Goal: Information Seeking & Learning: Compare options

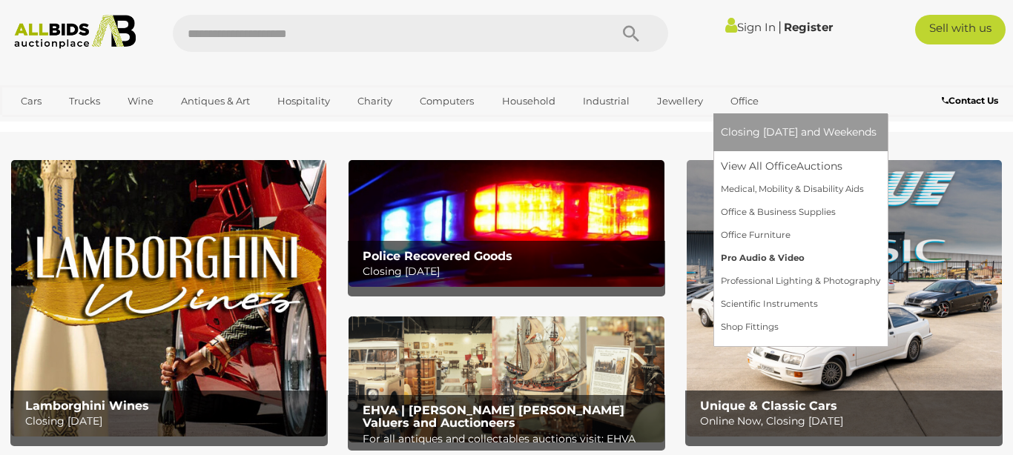
click at [726, 252] on link "Pro Audio & Video" at bounding box center [800, 258] width 159 height 23
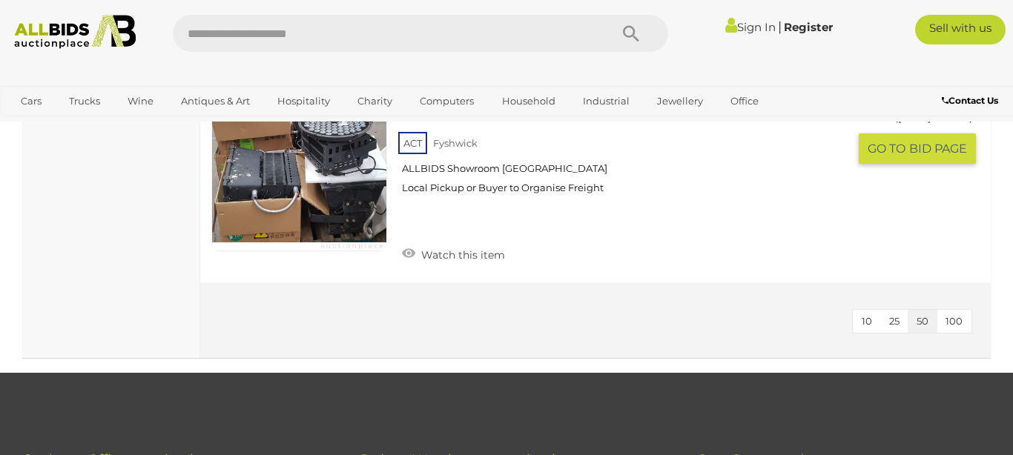
scroll to position [1353, 0]
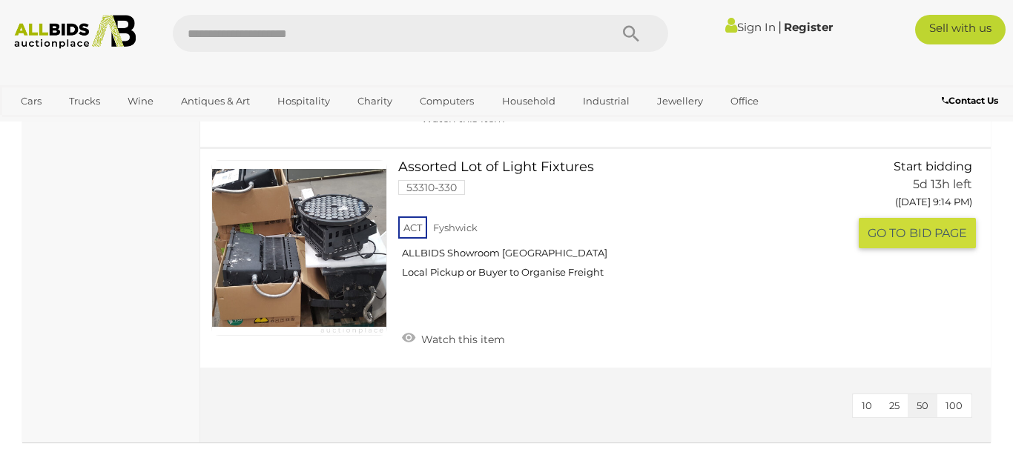
click at [357, 218] on link at bounding box center [299, 248] width 176 height 176
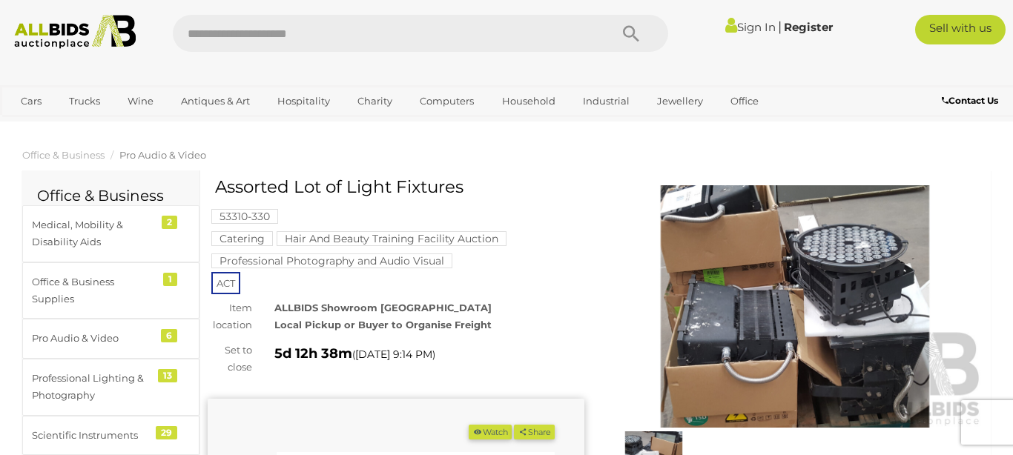
click at [854, 269] on img at bounding box center [795, 306] width 377 height 243
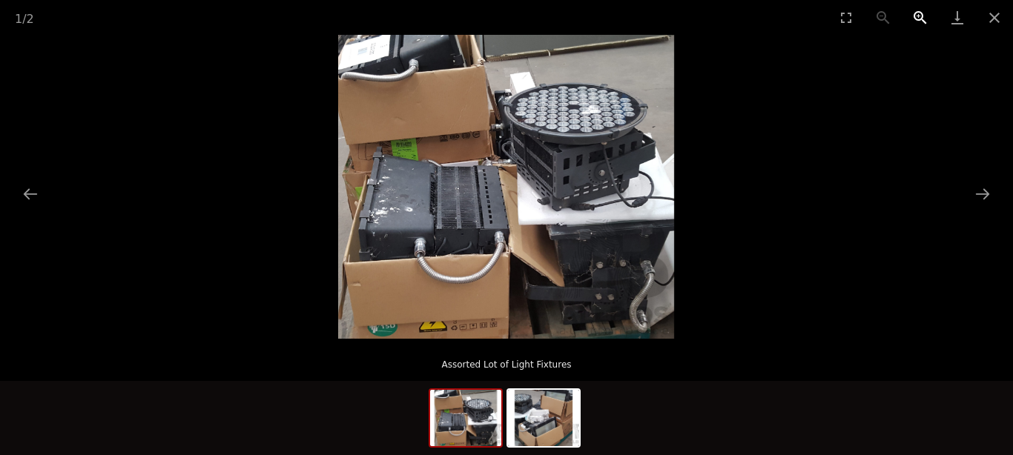
click at [913, 15] on button "Zoom in" at bounding box center [920, 17] width 37 height 35
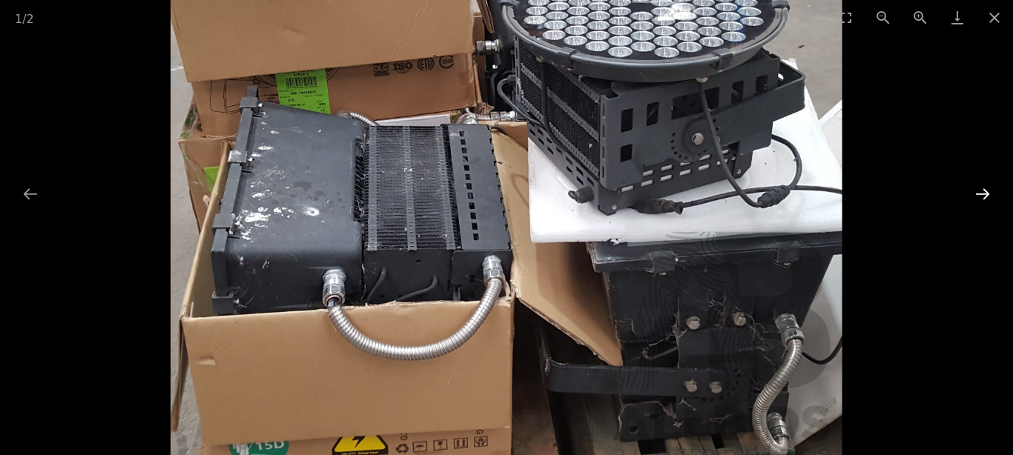
click at [981, 189] on button "Next slide" at bounding box center [982, 194] width 31 height 29
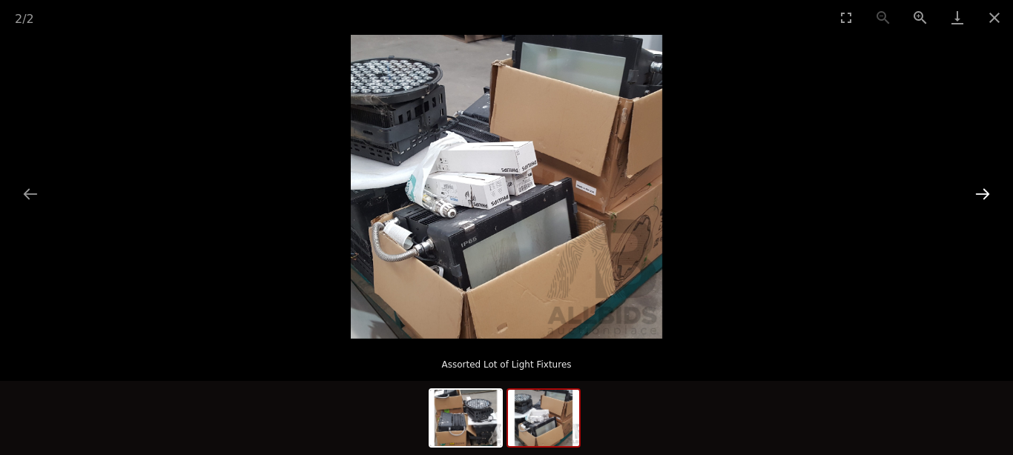
click at [981, 189] on button "Next slide" at bounding box center [982, 194] width 31 height 29
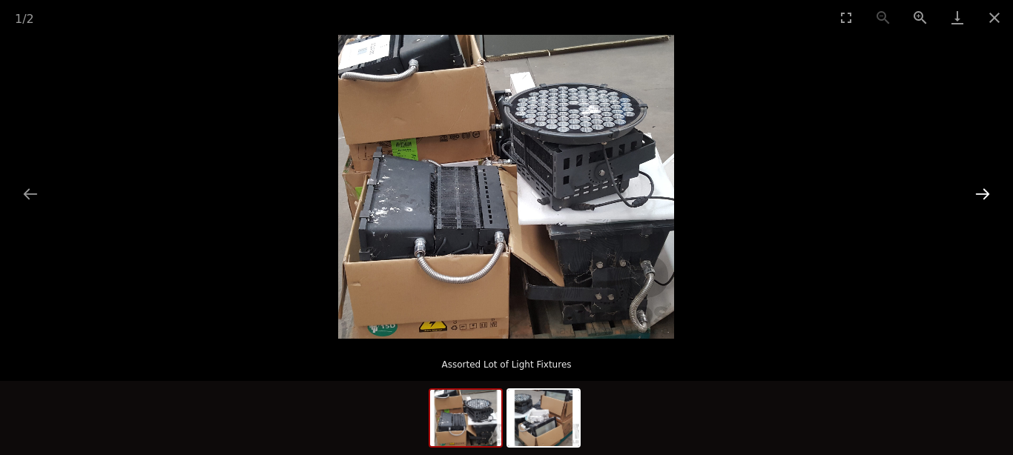
click at [981, 189] on button "Next slide" at bounding box center [982, 194] width 31 height 29
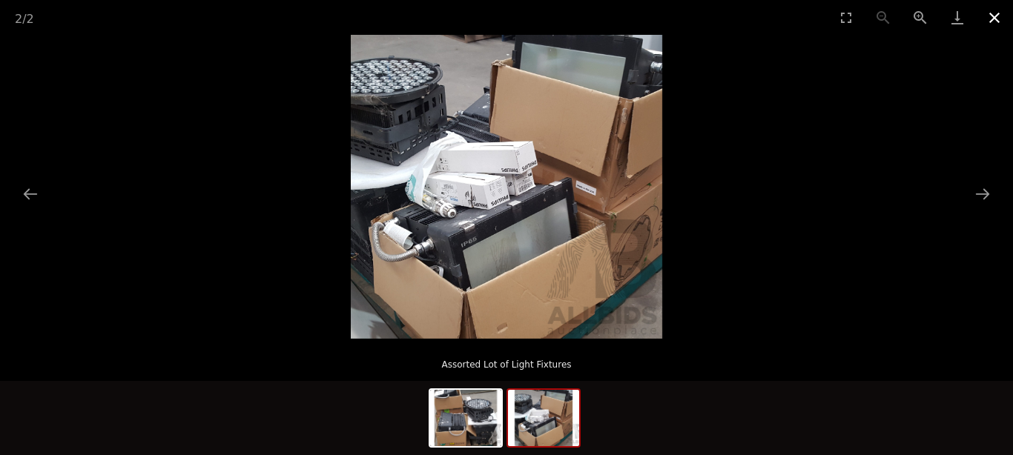
click at [996, 10] on button "Close gallery" at bounding box center [994, 17] width 37 height 35
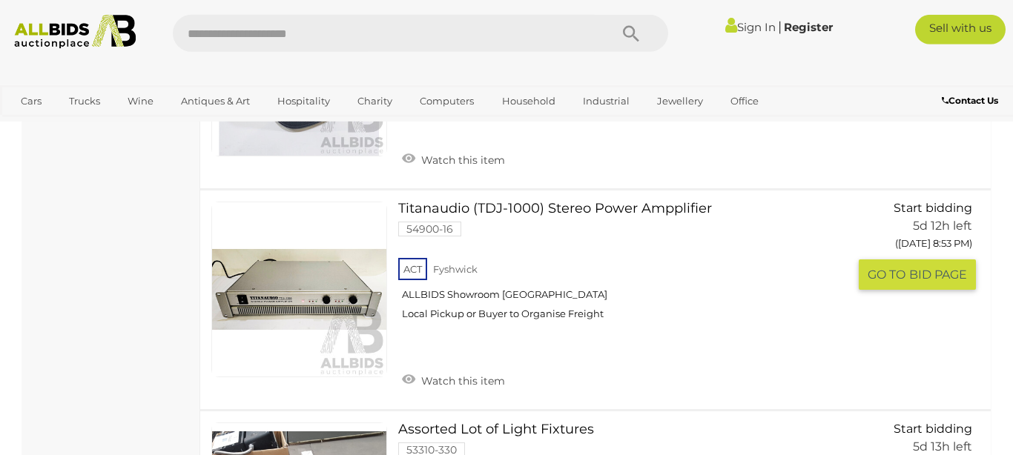
scroll to position [1087, 0]
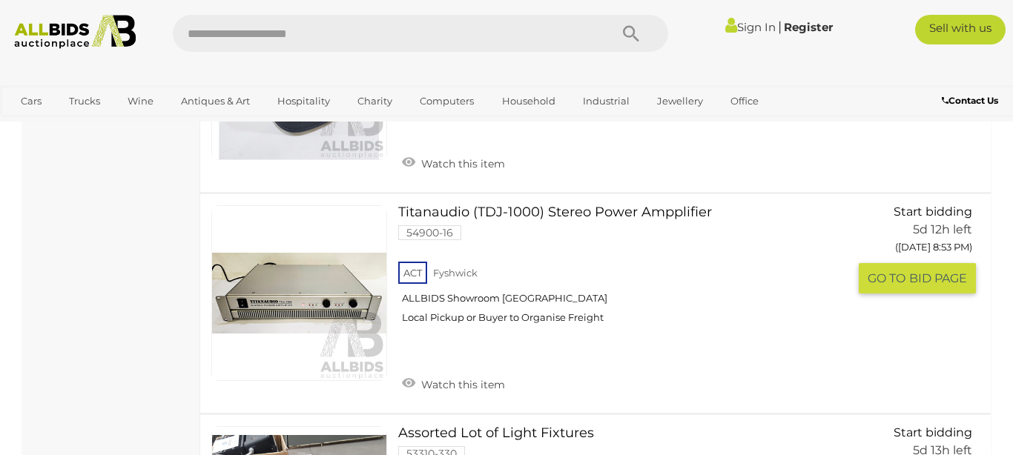
click at [269, 296] on link at bounding box center [299, 293] width 176 height 176
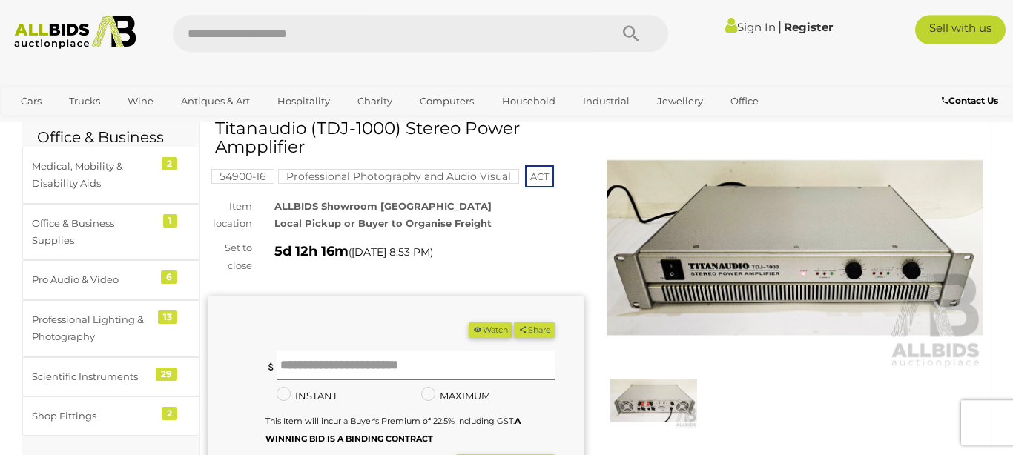
scroll to position [85, 0]
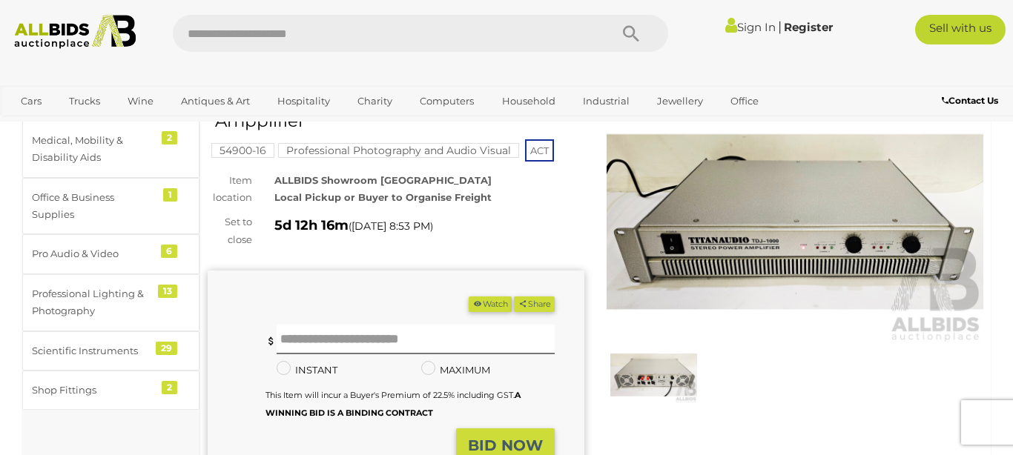
click at [743, 257] on img at bounding box center [795, 222] width 377 height 243
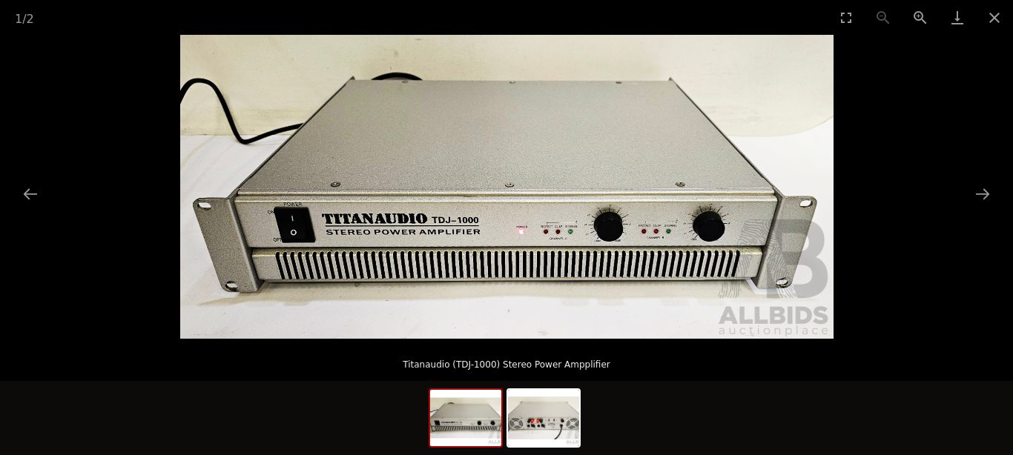
click at [680, 253] on img at bounding box center [507, 187] width 654 height 304
click at [908, 17] on button "Zoom in" at bounding box center [920, 17] width 37 height 35
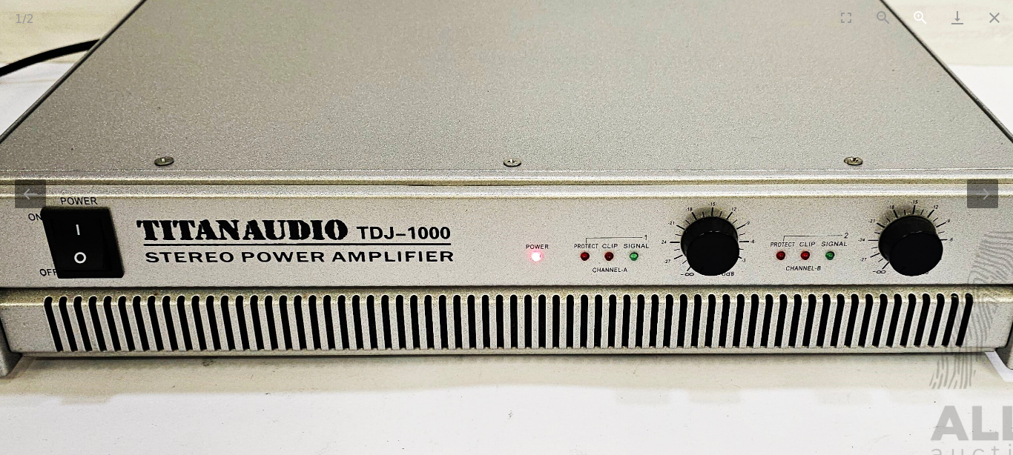
click at [908, 17] on button "Zoom in" at bounding box center [920, 17] width 37 height 35
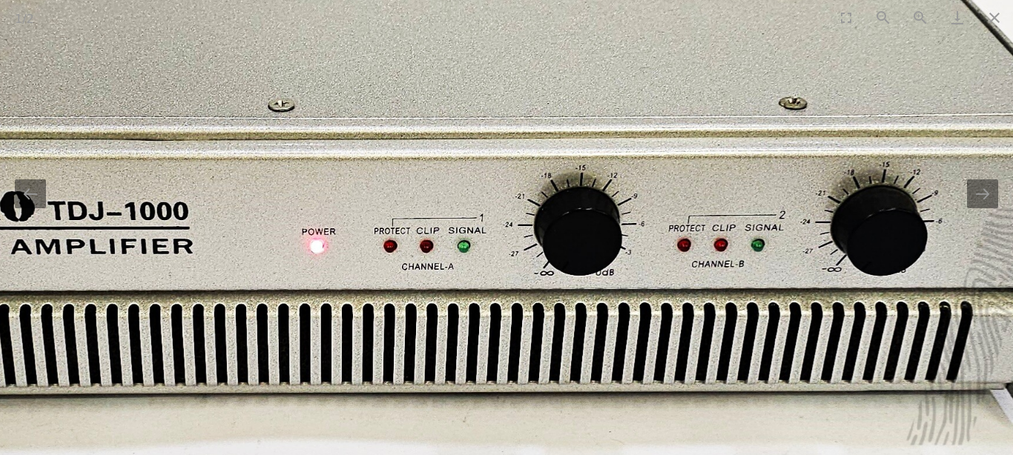
drag, startPoint x: 637, startPoint y: 205, endPoint x: 404, endPoint y: 171, distance: 236.3
click at [404, 171] on img at bounding box center [273, 111] width 1960 height 912
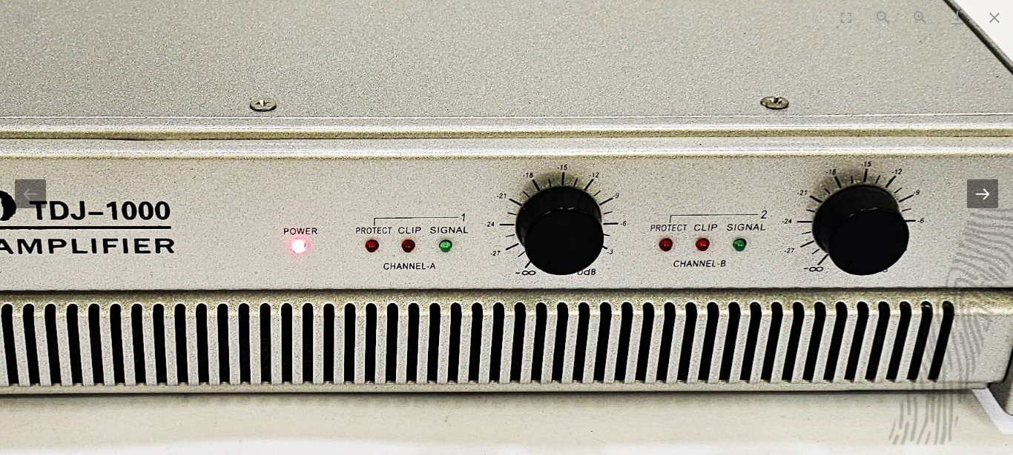
click at [983, 200] on button "Next slide" at bounding box center [982, 194] width 31 height 29
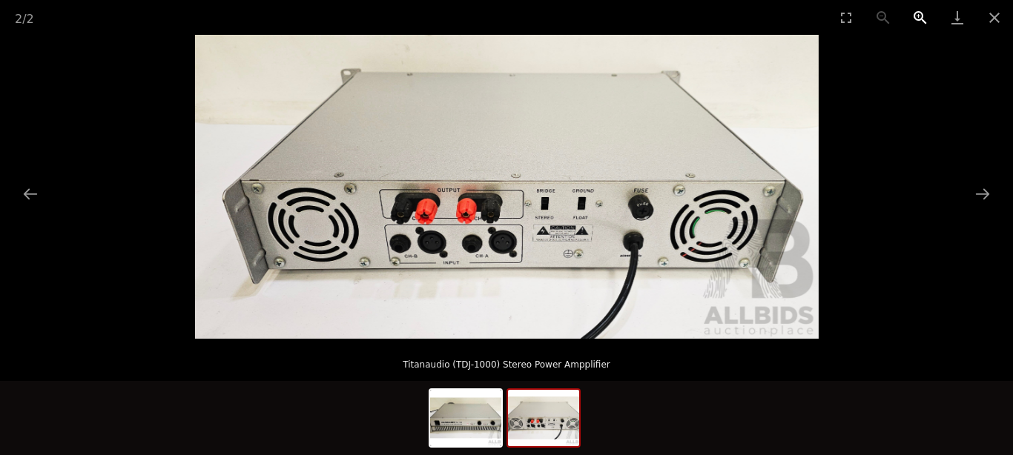
click at [923, 23] on button "Zoom in" at bounding box center [920, 17] width 37 height 35
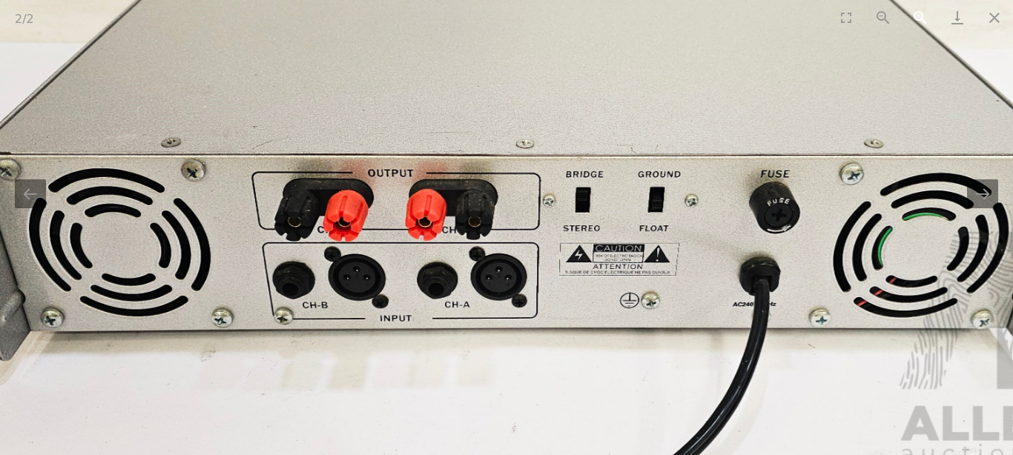
click at [923, 23] on button "Zoom in" at bounding box center [920, 17] width 37 height 35
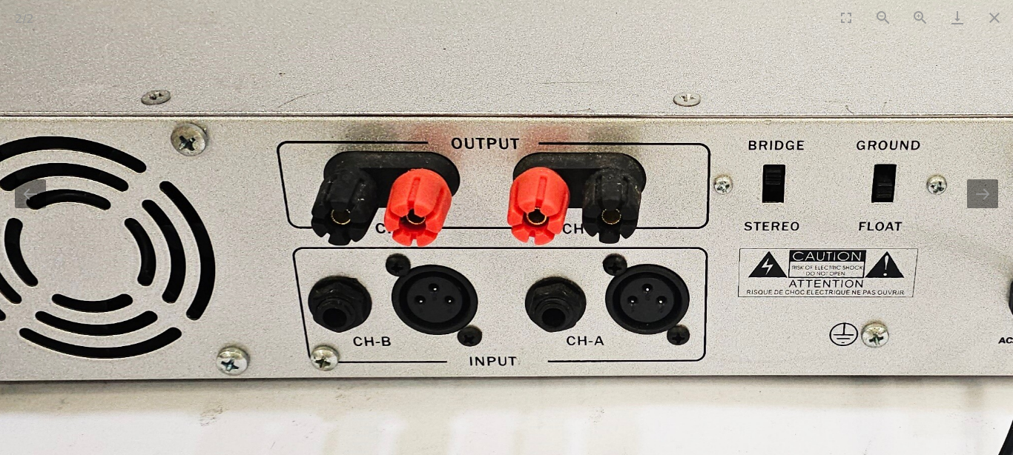
drag, startPoint x: 737, startPoint y: 108, endPoint x: 890, endPoint y: 99, distance: 153.8
click at [890, 99] on img at bounding box center [659, 133] width 1871 height 912
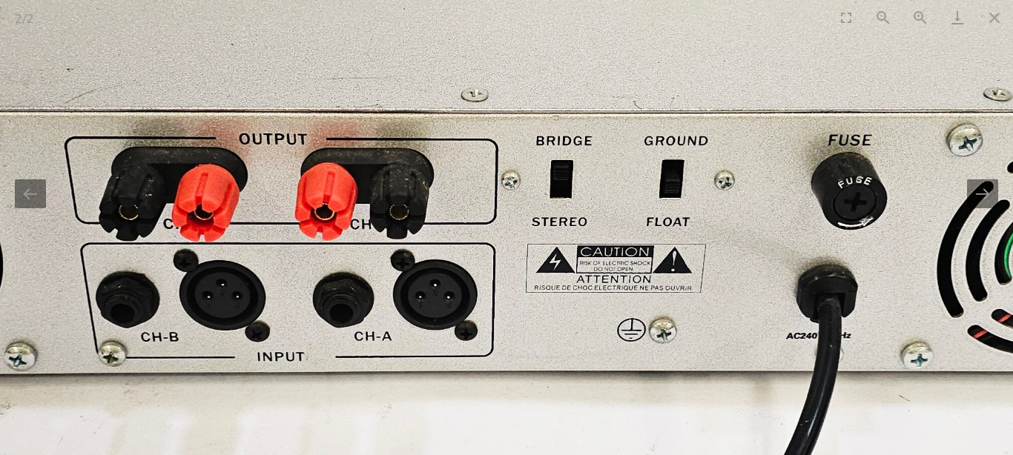
drag, startPoint x: 694, startPoint y: 111, endPoint x: 349, endPoint y: 104, distance: 344.3
click at [349, 104] on img at bounding box center [447, 129] width 1871 height 912
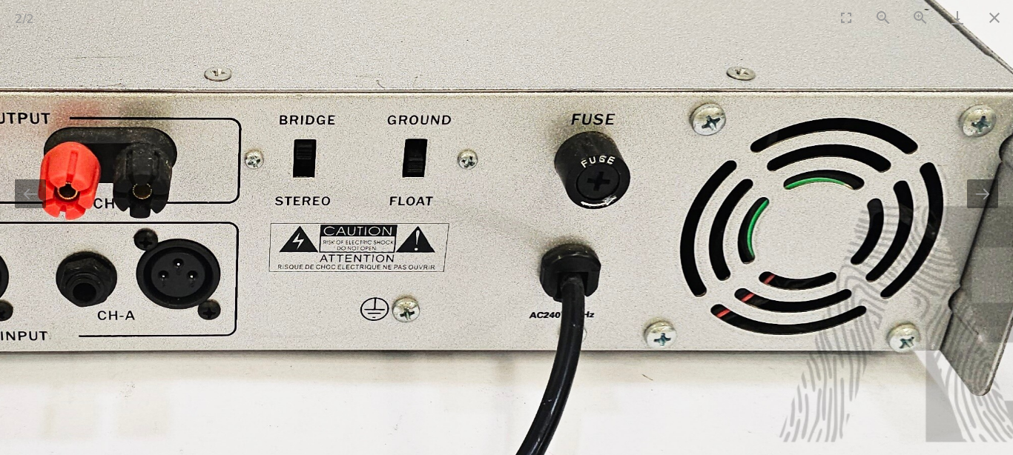
drag, startPoint x: 349, startPoint y: 104, endPoint x: 257, endPoint y: 83, distance: 94.3
click at [257, 83] on img at bounding box center [189, 108] width 1871 height 912
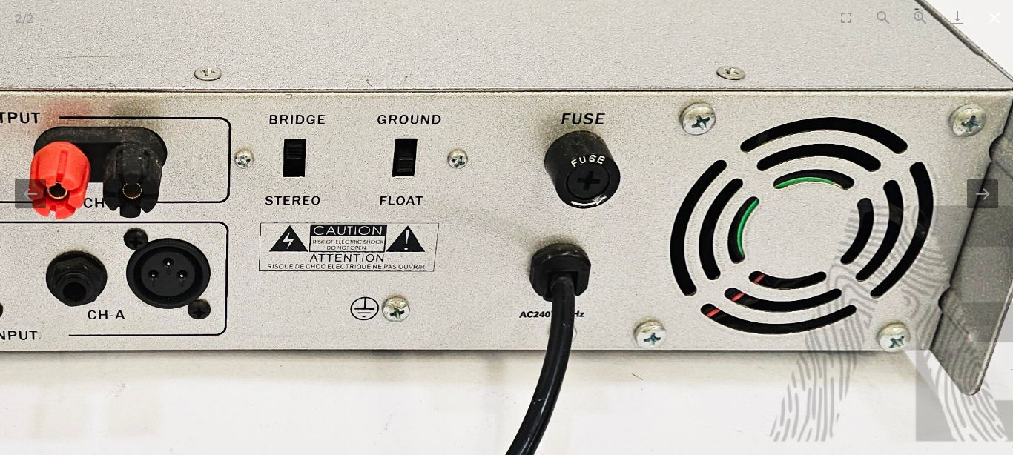
click at [1001, 16] on button "Close gallery" at bounding box center [994, 17] width 37 height 35
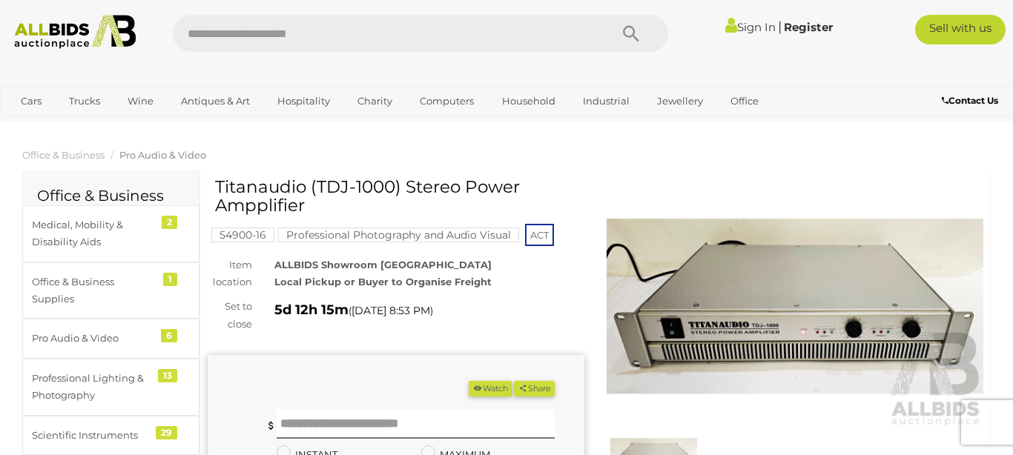
drag, startPoint x: 216, startPoint y: 184, endPoint x: 494, endPoint y: 202, distance: 278.8
click at [494, 202] on h1 "Titanaudio (TDJ-1000) Stereo Power Ampplifier" at bounding box center [398, 197] width 366 height 38
copy h1 "Titanaudio (TDJ-1000) Stereo Power Ampplifier"
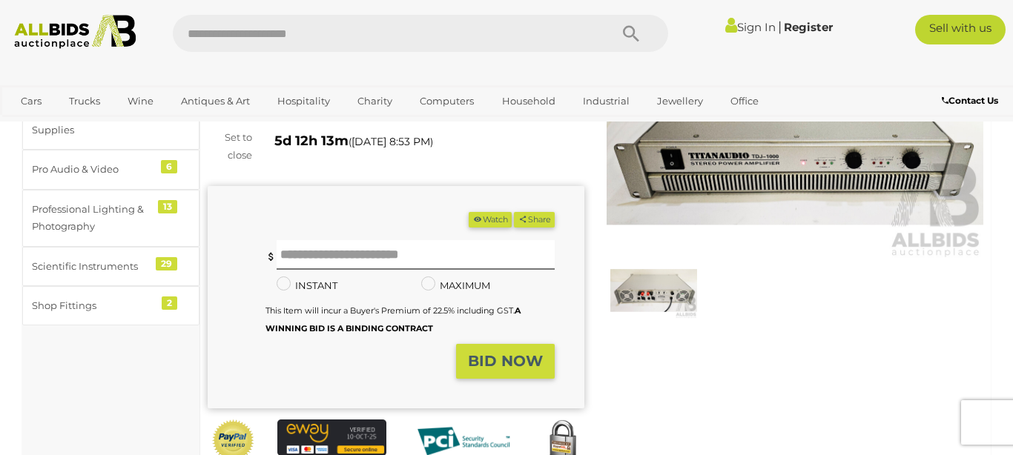
scroll to position [85, 0]
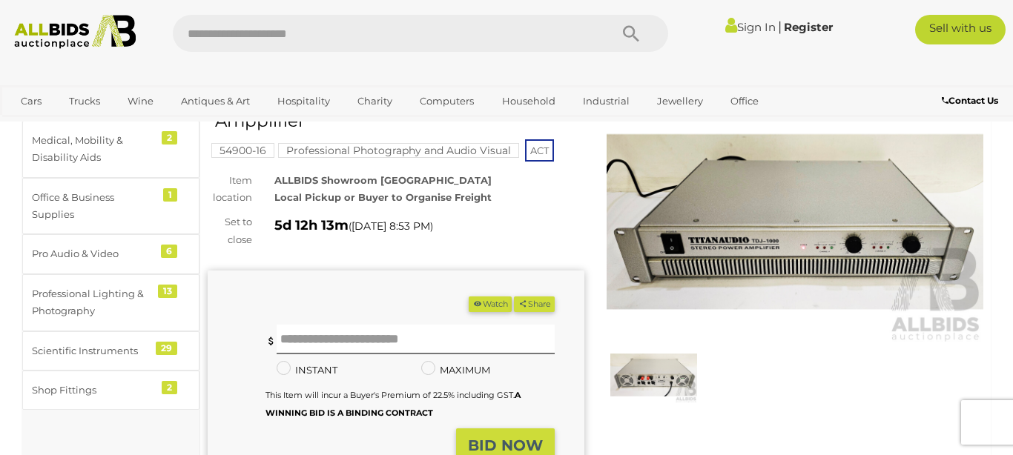
click at [795, 209] on img at bounding box center [795, 222] width 377 height 243
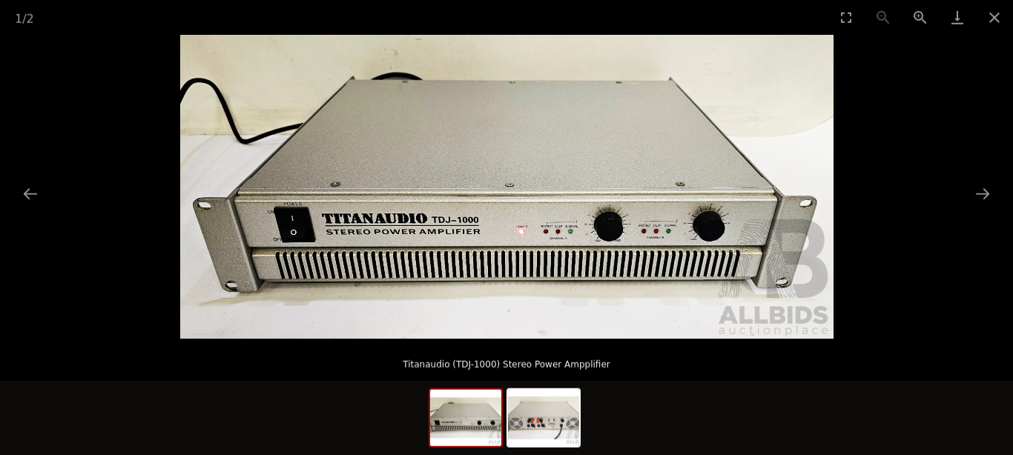
scroll to position [338, 0]
click at [550, 414] on img at bounding box center [543, 418] width 71 height 56
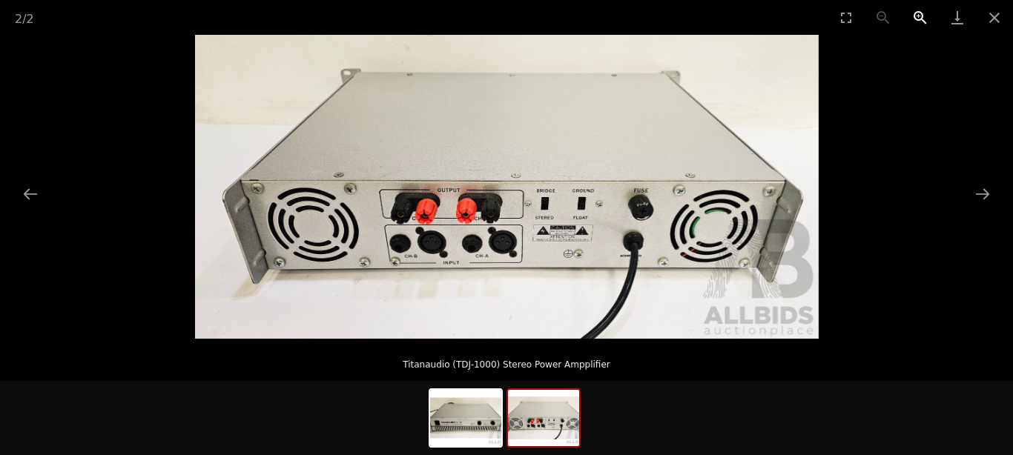
click at [918, 20] on button "Zoom in" at bounding box center [920, 17] width 37 height 35
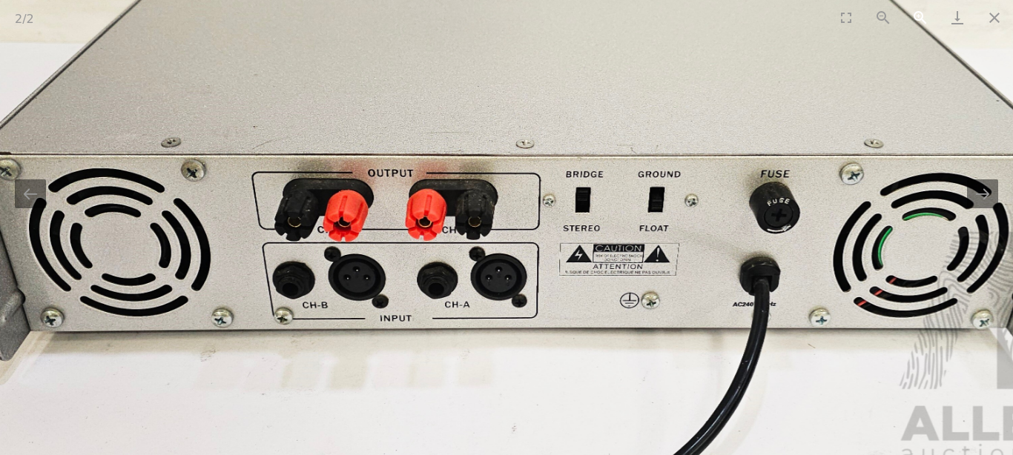
click at [918, 20] on button "Zoom in" at bounding box center [920, 17] width 37 height 35
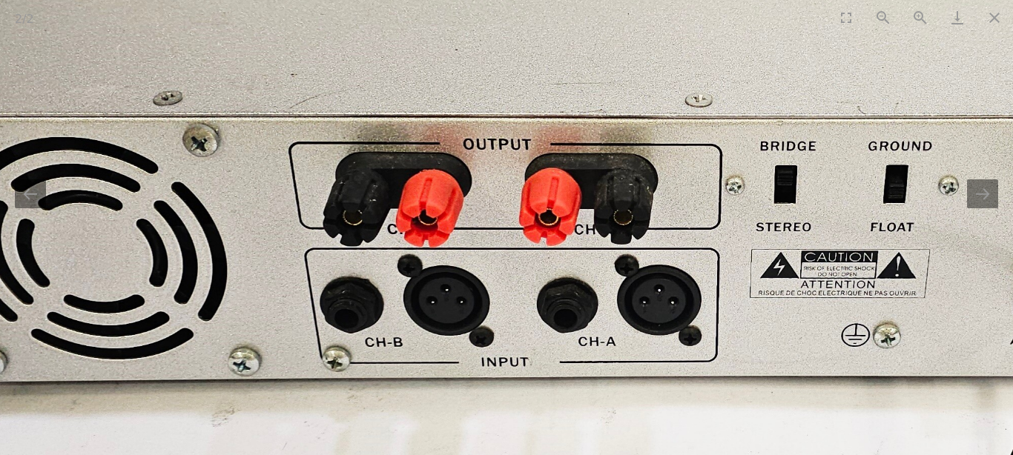
drag, startPoint x: 525, startPoint y: 200, endPoint x: 690, endPoint y: 188, distance: 165.2
click at [690, 188] on img at bounding box center [671, 134] width 1871 height 912
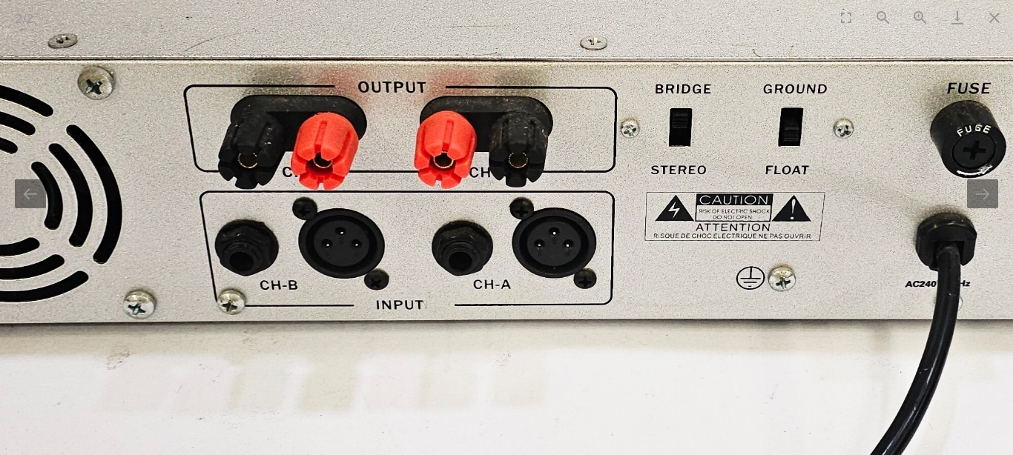
drag, startPoint x: 414, startPoint y: 212, endPoint x: 295, endPoint y: 154, distance: 132.7
click at [295, 154] on img at bounding box center [566, 77] width 1871 height 912
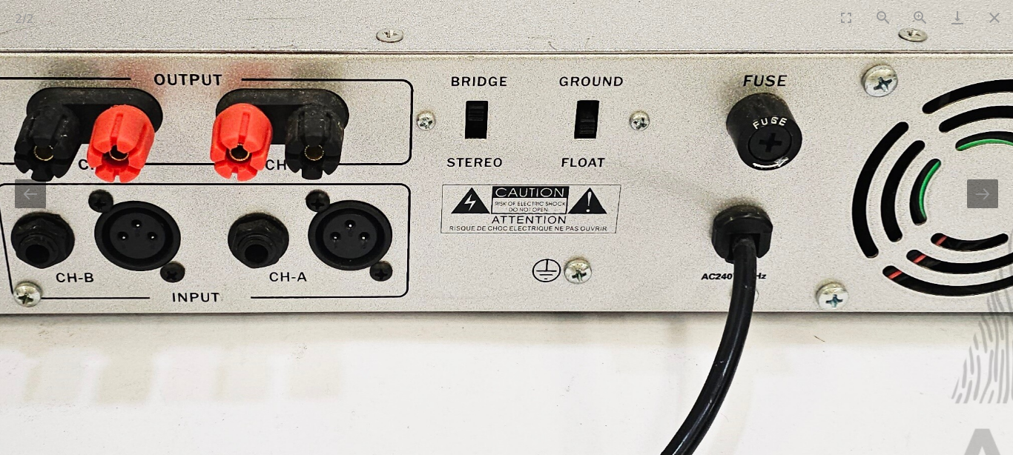
drag, startPoint x: 625, startPoint y: 194, endPoint x: 427, endPoint y: 187, distance: 199.0
click at [430, 188] on img at bounding box center [362, 69] width 1871 height 912
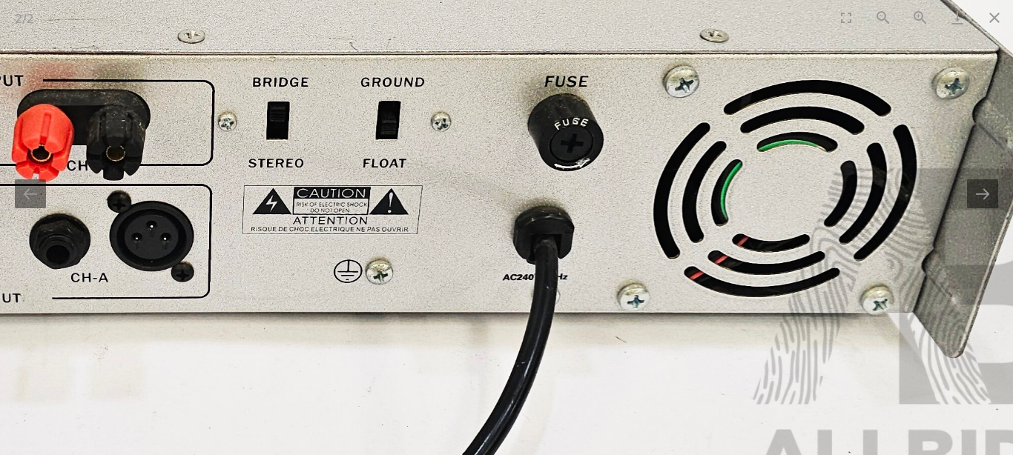
drag, startPoint x: 740, startPoint y: 216, endPoint x: 957, endPoint y: 237, distance: 218.4
click at [938, 240] on img at bounding box center [163, 70] width 1871 height 912
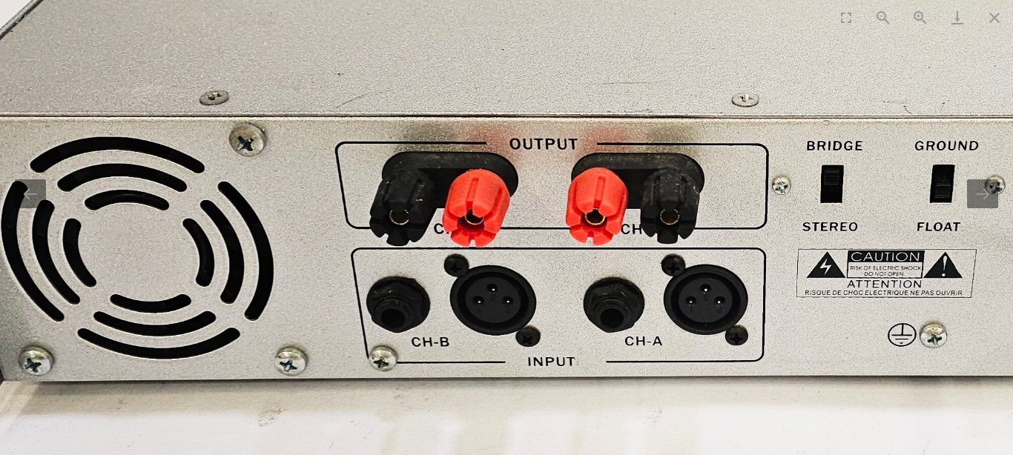
drag, startPoint x: 757, startPoint y: 228, endPoint x: 973, endPoint y: 262, distance: 217.7
click at [973, 262] on img at bounding box center [717, 134] width 1871 height 912
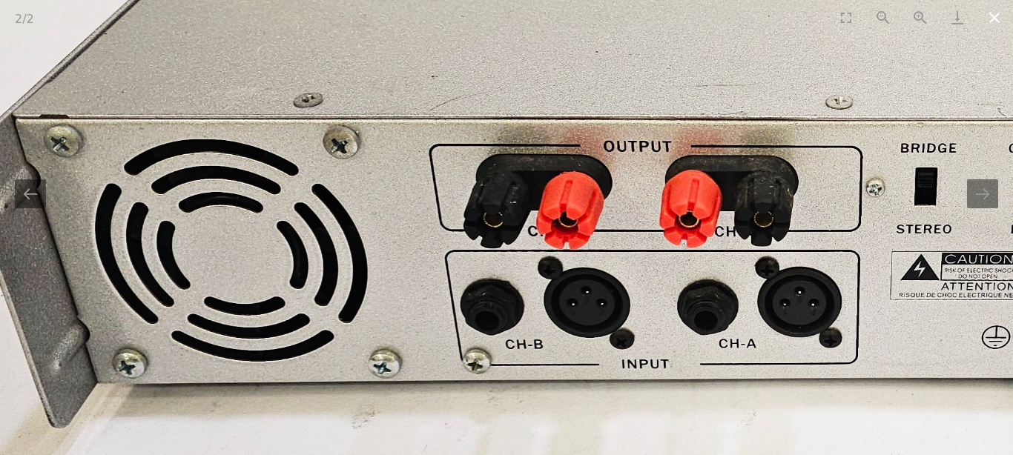
click at [996, 19] on button "Close gallery" at bounding box center [994, 17] width 37 height 35
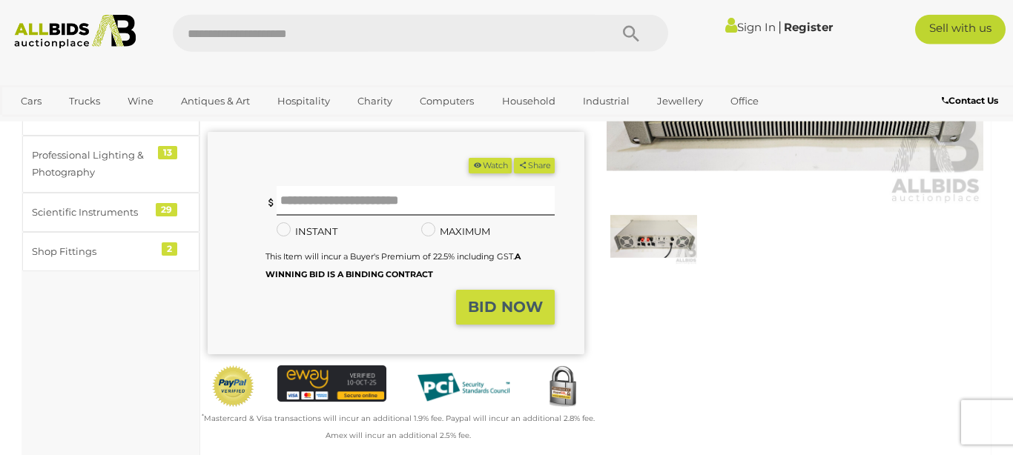
scroll to position [254, 0]
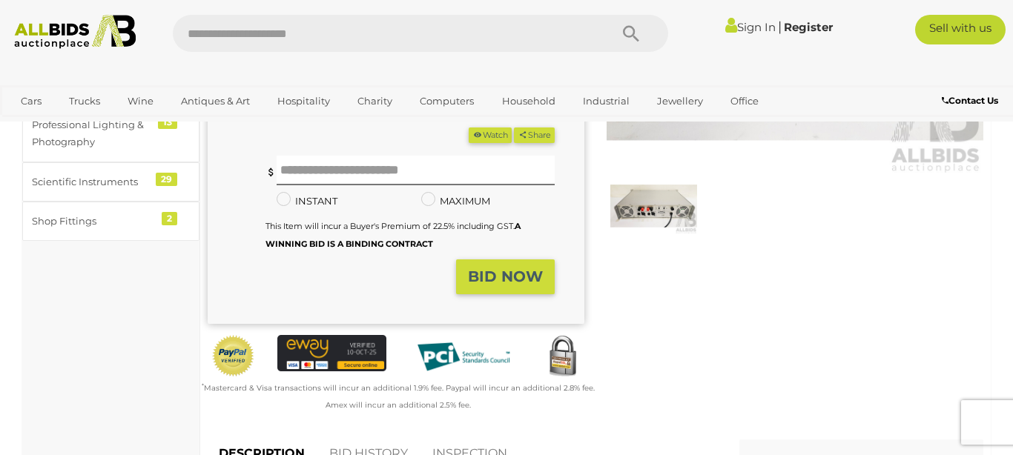
click at [642, 208] on img at bounding box center [654, 206] width 87 height 56
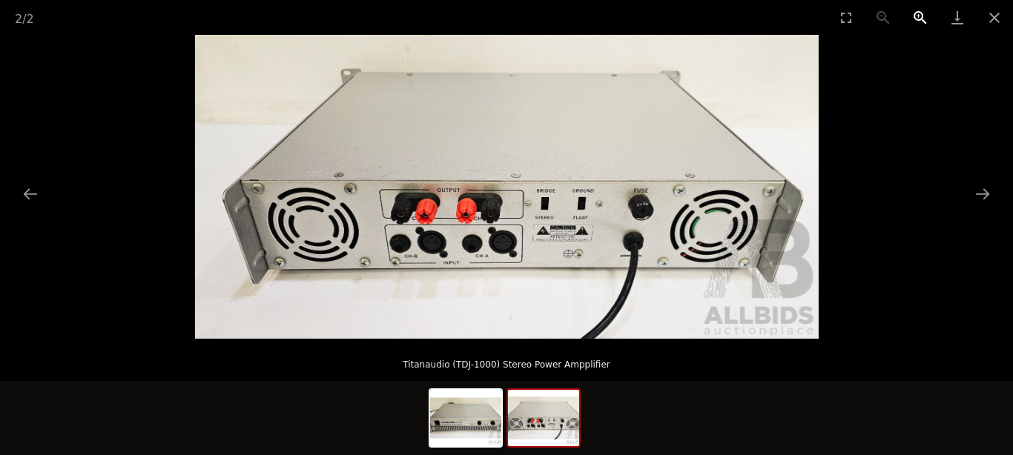
click at [927, 15] on button "Zoom in" at bounding box center [920, 17] width 37 height 35
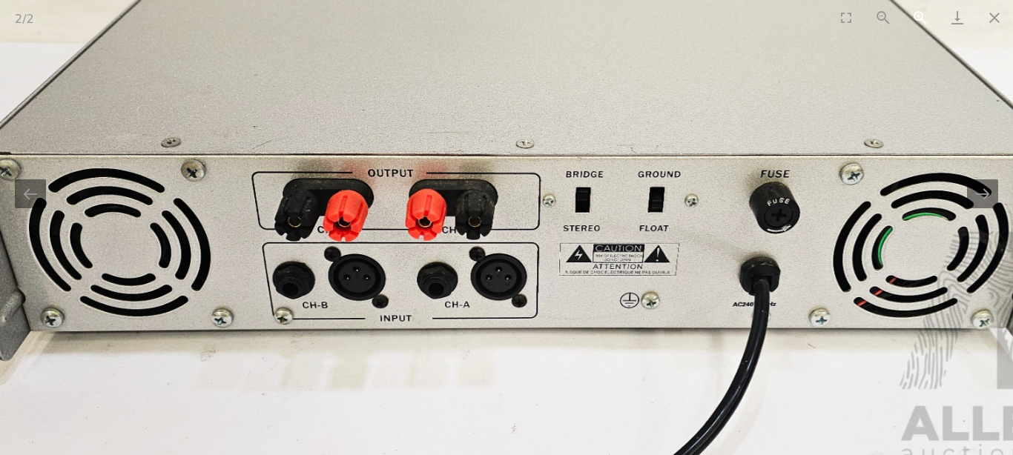
click at [927, 15] on button "Zoom in" at bounding box center [920, 17] width 37 height 35
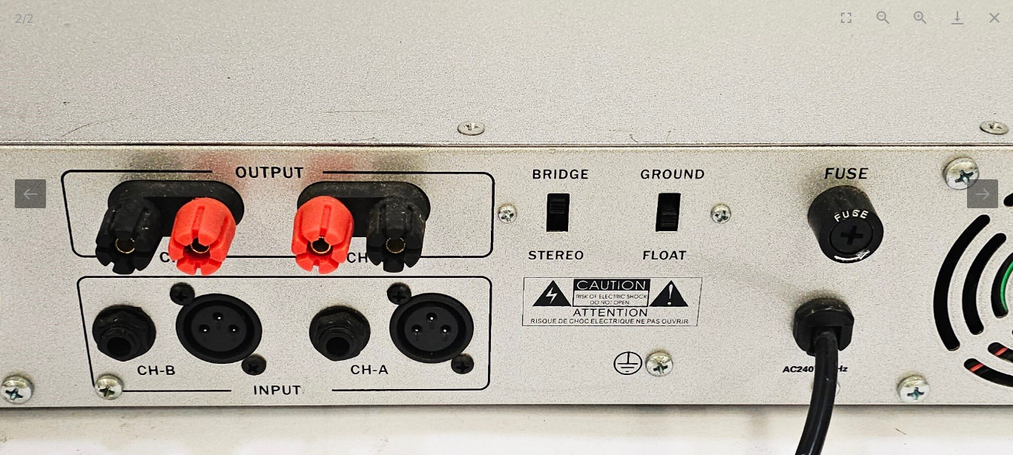
drag, startPoint x: 574, startPoint y: 217, endPoint x: 751, endPoint y: 263, distance: 182.5
click at [651, 258] on img at bounding box center [443, 162] width 1871 height 912
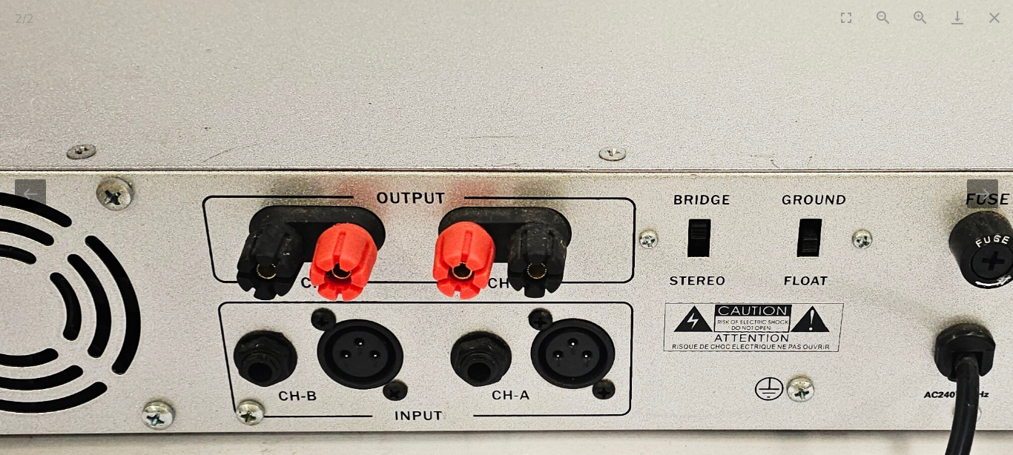
click at [513, 319] on img at bounding box center [584, 187] width 1871 height 912
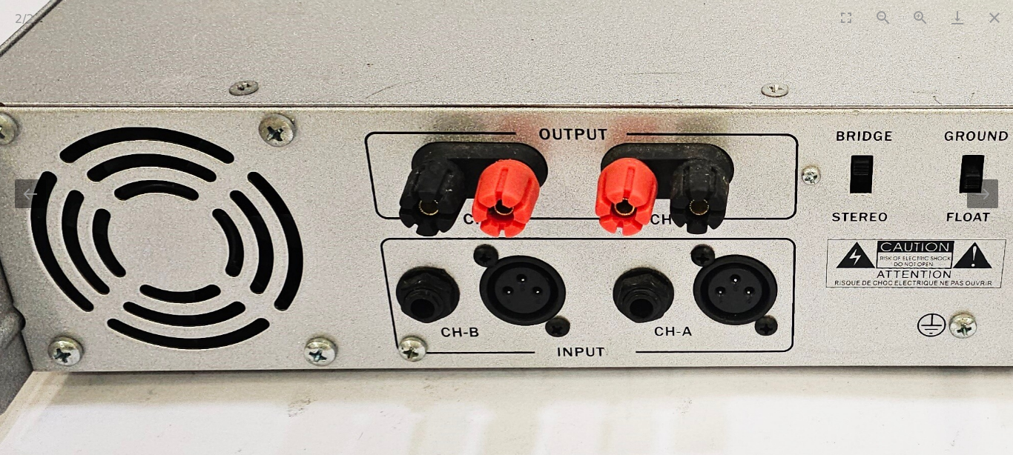
drag, startPoint x: 222, startPoint y: 286, endPoint x: 241, endPoint y: 222, distance: 67.4
click at [246, 222] on img at bounding box center [747, 124] width 1871 height 912
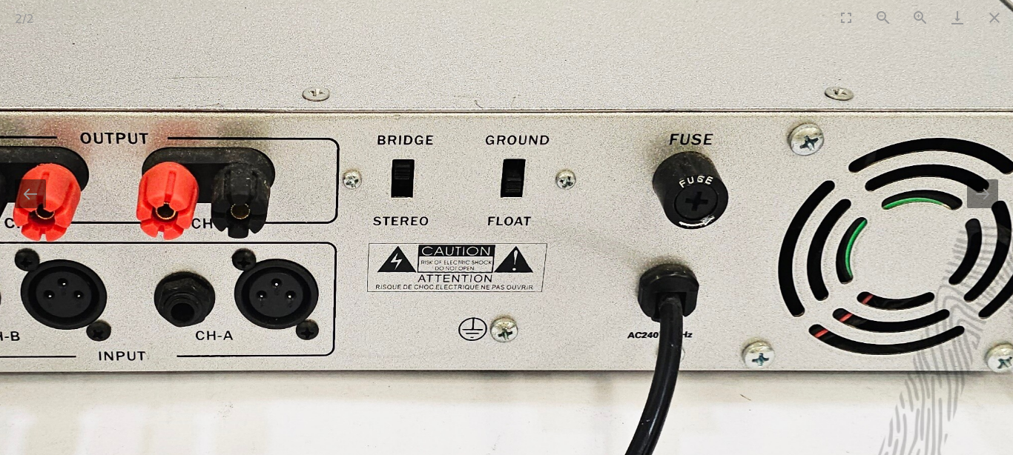
drag, startPoint x: 700, startPoint y: 251, endPoint x: 378, endPoint y: 257, distance: 321.3
click at [378, 257] on img at bounding box center [287, 128] width 1871 height 912
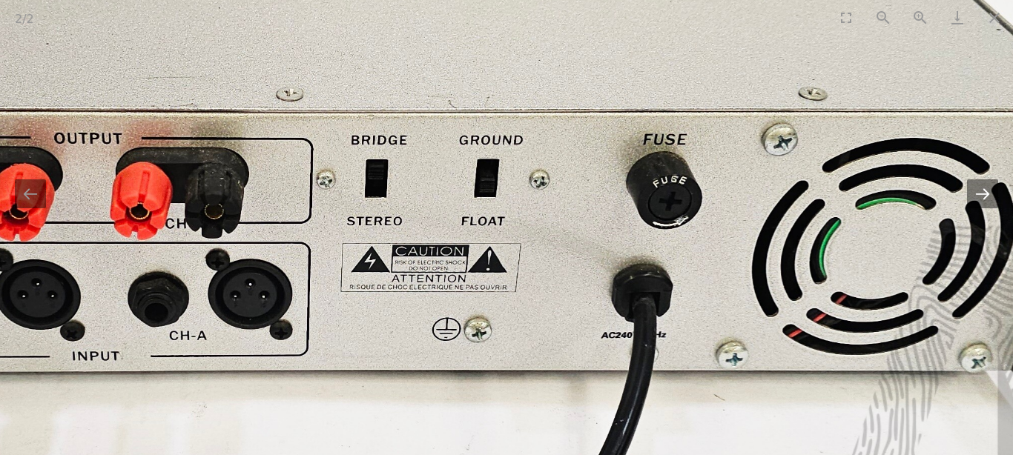
click at [990, 197] on button "Next slide" at bounding box center [982, 194] width 31 height 29
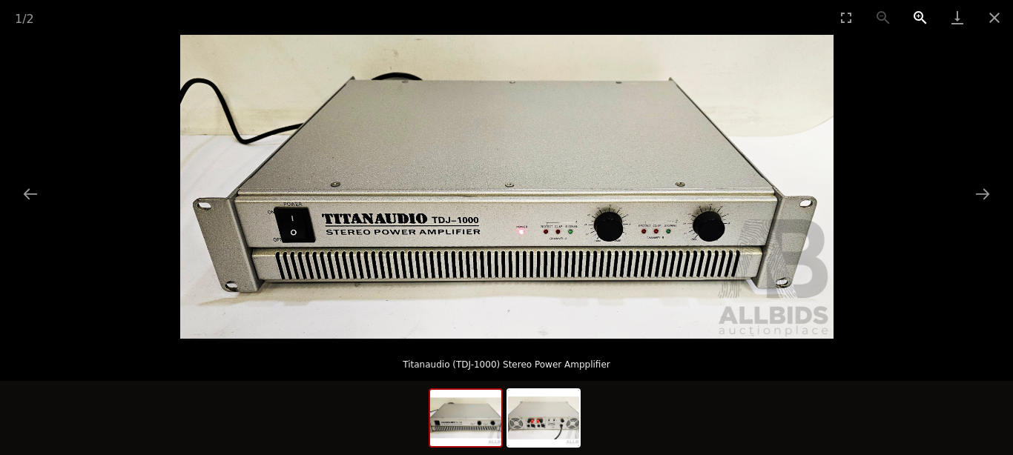
click at [924, 14] on button "Zoom in" at bounding box center [920, 17] width 37 height 35
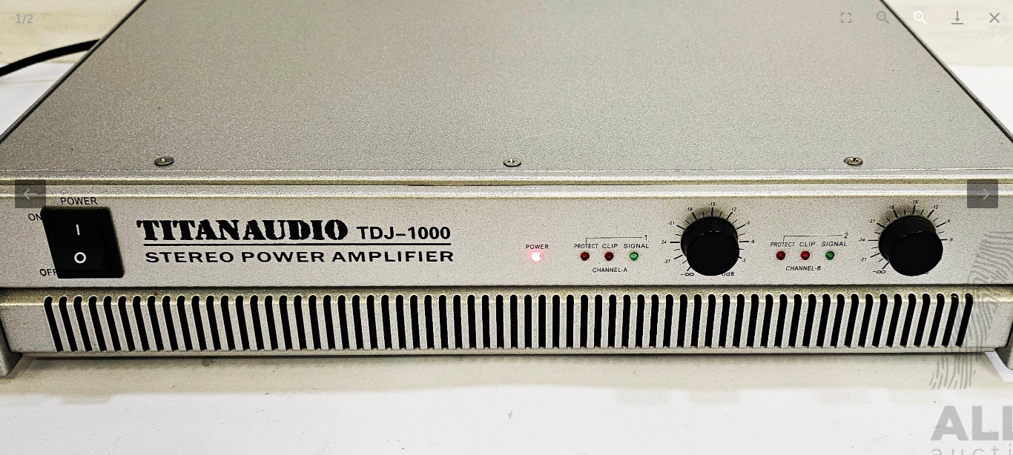
click at [924, 13] on button "Zoom in" at bounding box center [920, 17] width 37 height 35
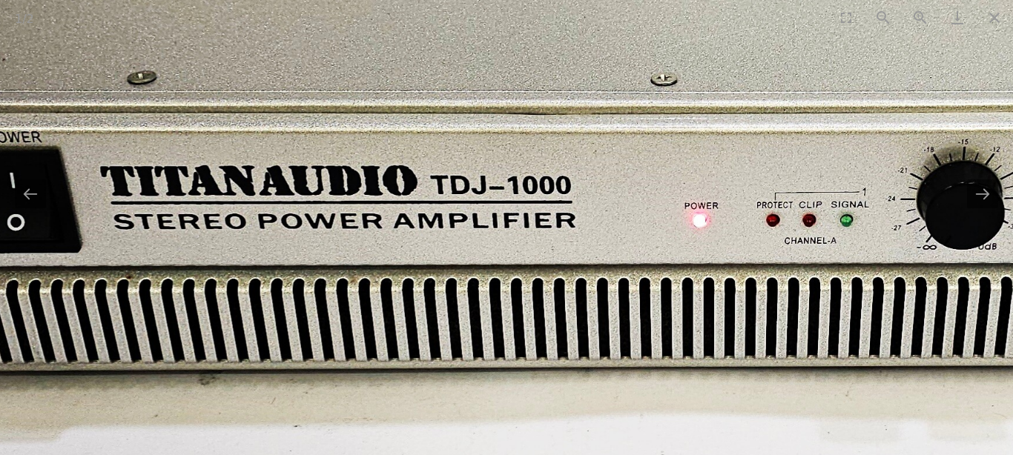
drag, startPoint x: 591, startPoint y: 197, endPoint x: 740, endPoint y: 136, distance: 161.0
click at [740, 136] on img at bounding box center [656, 85] width 1960 height 912
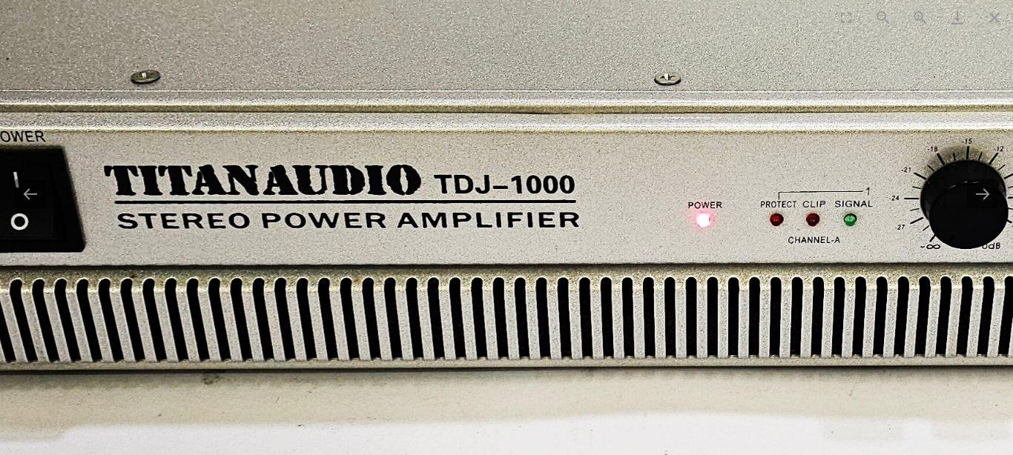
click at [740, 136] on img at bounding box center [660, 84] width 1960 height 912
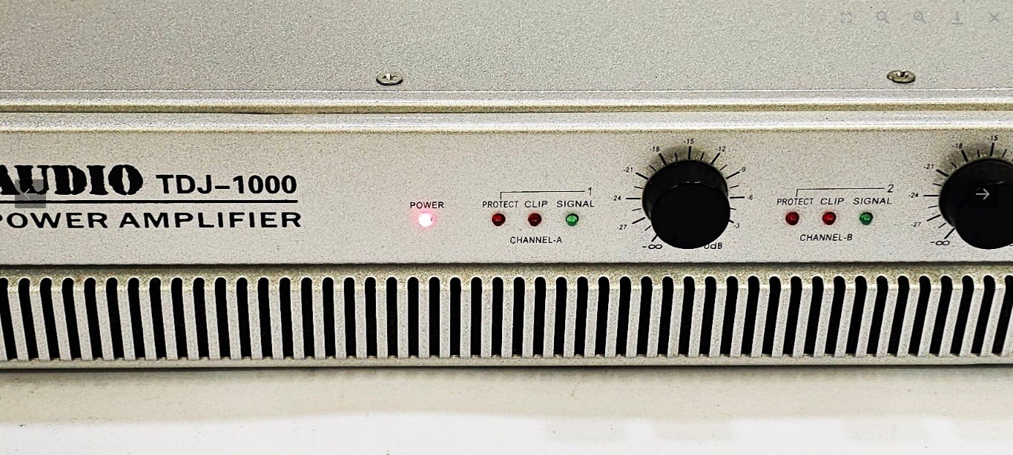
drag, startPoint x: 862, startPoint y: 277, endPoint x: 584, endPoint y: 277, distance: 278.2
click at [584, 277] on img at bounding box center [381, 84] width 1960 height 912
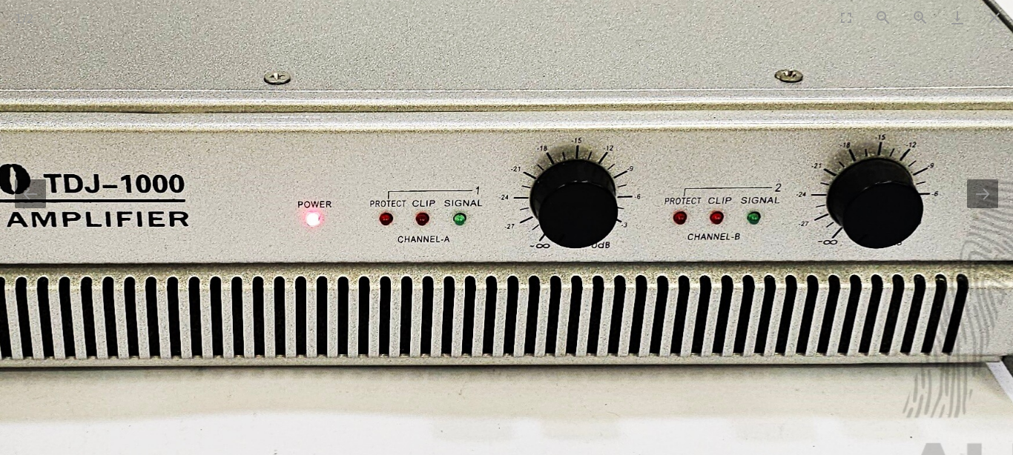
drag, startPoint x: 749, startPoint y: 272, endPoint x: 707, endPoint y: 272, distance: 42.3
click at [707, 272] on img at bounding box center [269, 84] width 1960 height 912
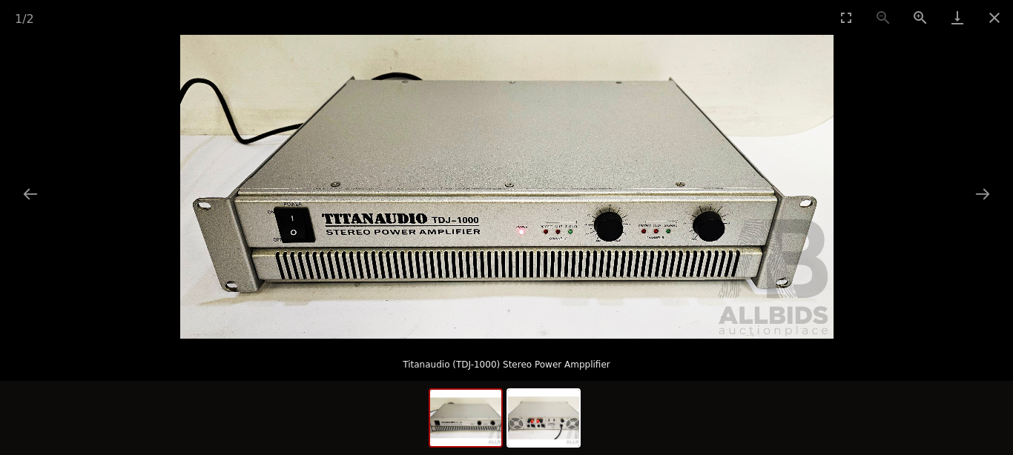
click at [707, 272] on img at bounding box center [507, 187] width 654 height 304
click at [556, 409] on img at bounding box center [543, 418] width 71 height 56
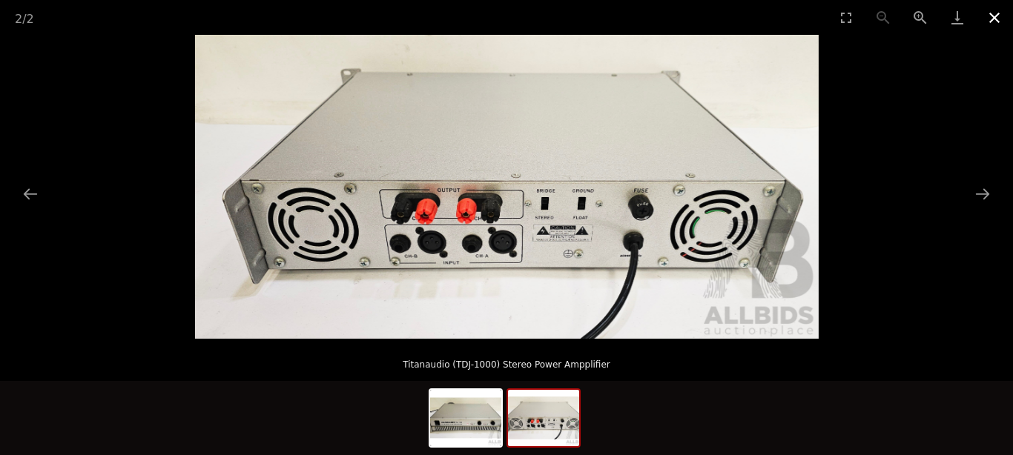
click at [999, 19] on button "Close gallery" at bounding box center [994, 17] width 37 height 35
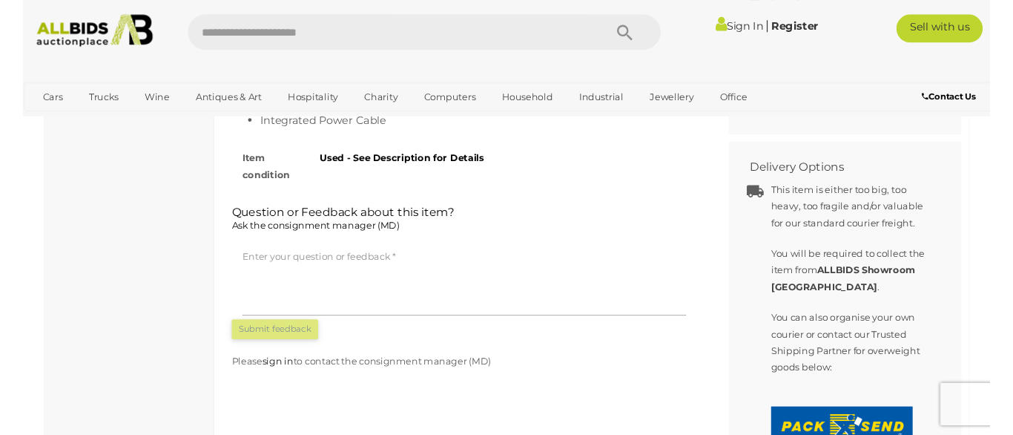
scroll to position [846, 0]
